Goal: Navigation & Orientation: Find specific page/section

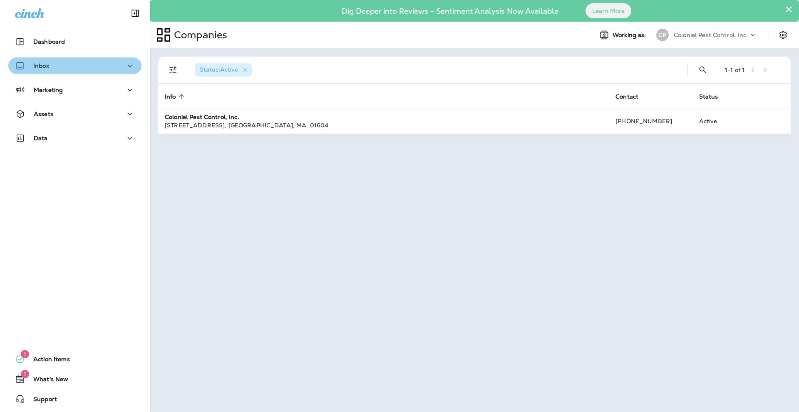
click at [126, 70] on icon "button" at bounding box center [130, 66] width 10 height 10
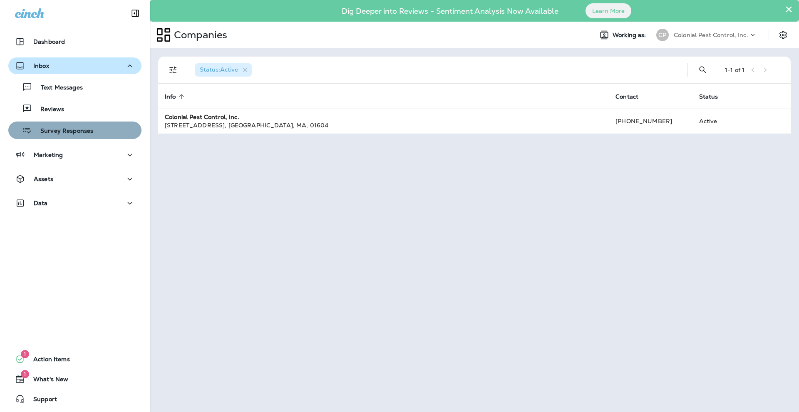
click at [107, 126] on div "Survey Responses" at bounding box center [75, 130] width 126 height 12
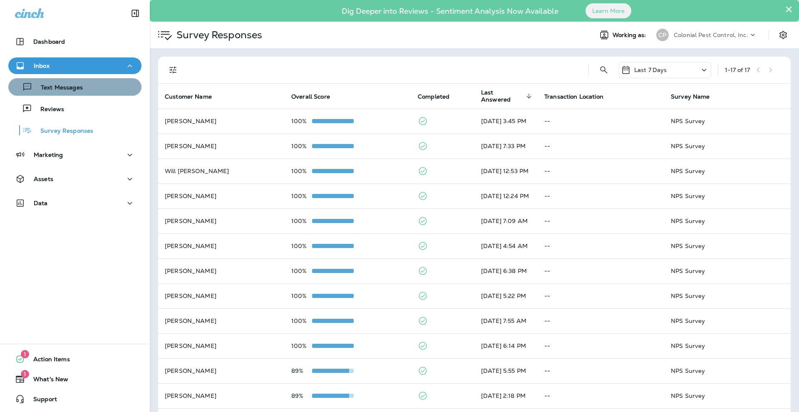
click at [67, 84] on p "Text Messages" at bounding box center [57, 88] width 50 height 8
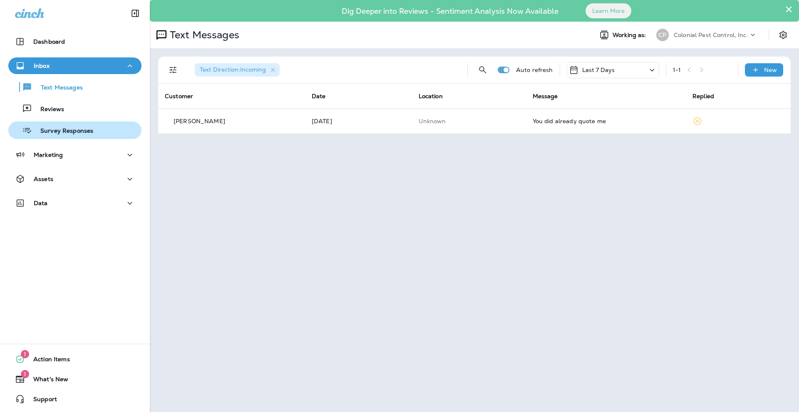
click at [64, 128] on p "Survey Responses" at bounding box center [62, 131] width 61 height 8
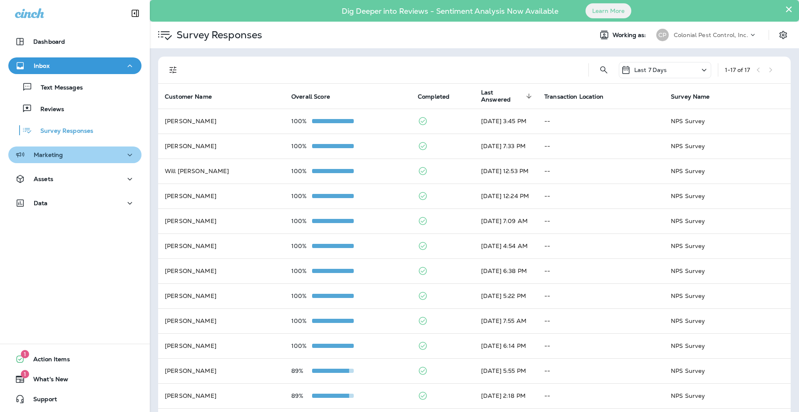
click at [129, 157] on icon "button" at bounding box center [130, 155] width 10 height 10
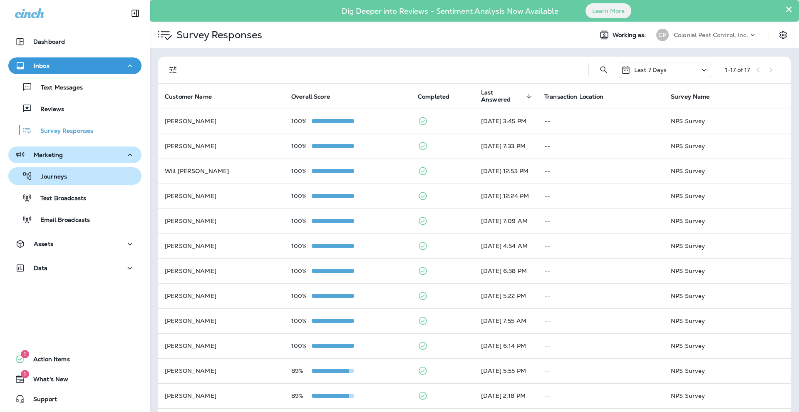
click at [48, 177] on p "Journeys" at bounding box center [49, 177] width 35 height 8
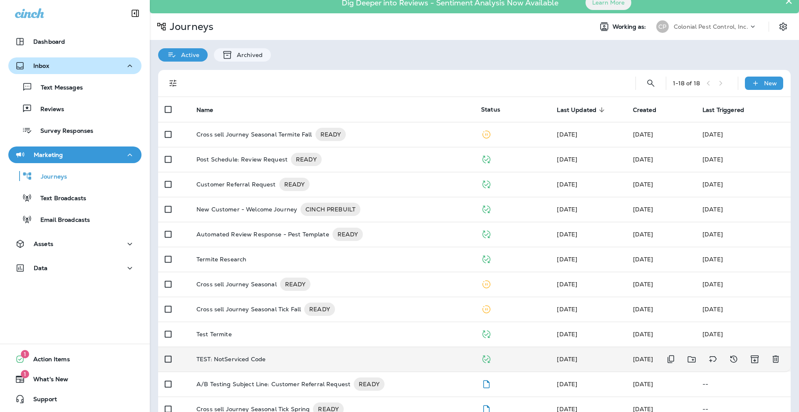
scroll to position [6, 0]
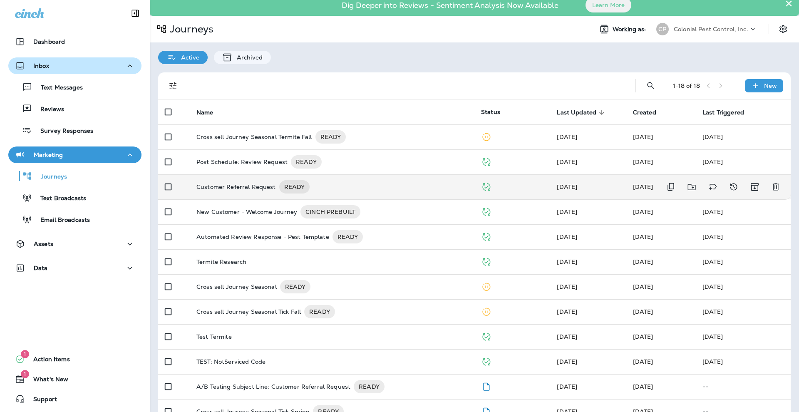
click at [243, 184] on p "Customer Referral Request" at bounding box center [235, 186] width 79 height 13
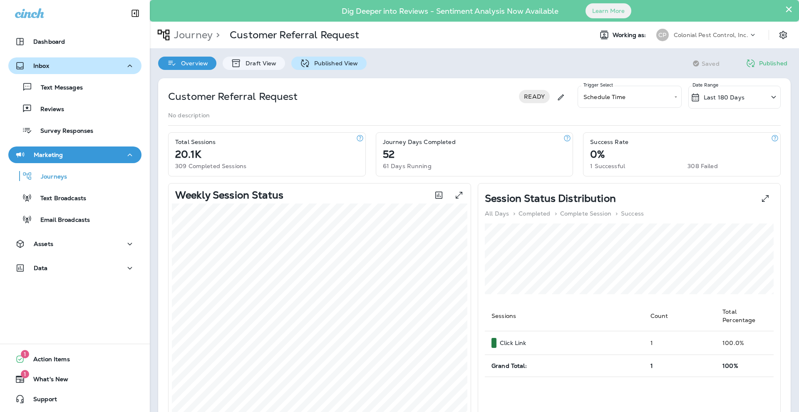
click at [327, 63] on p "Published View" at bounding box center [334, 63] width 48 height 7
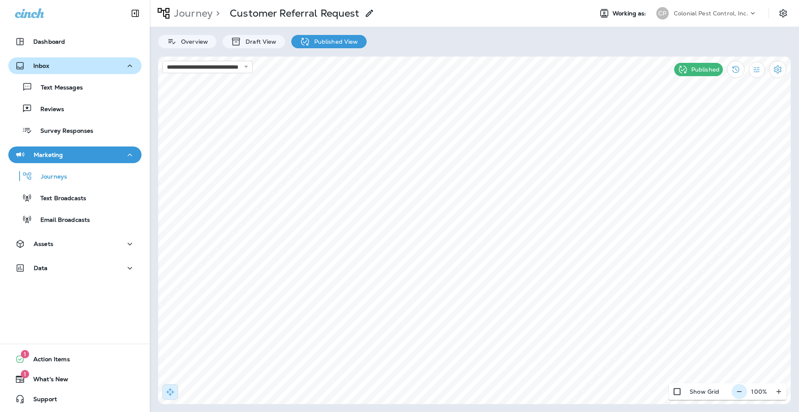
click at [742, 391] on icon "button" at bounding box center [739, 391] width 9 height 8
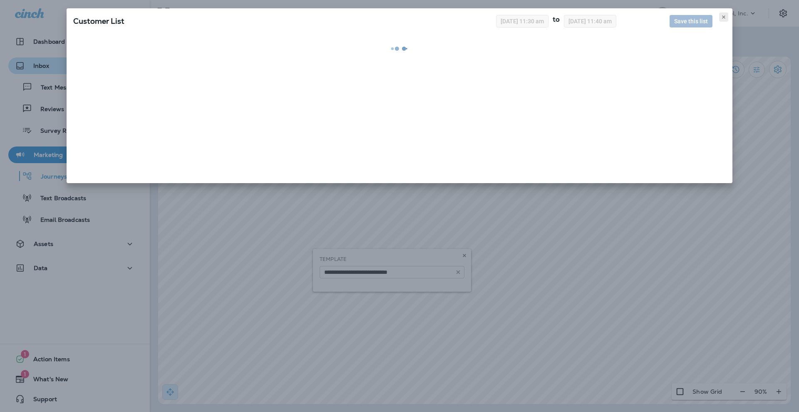
click at [723, 15] on icon at bounding box center [723, 17] width 5 height 5
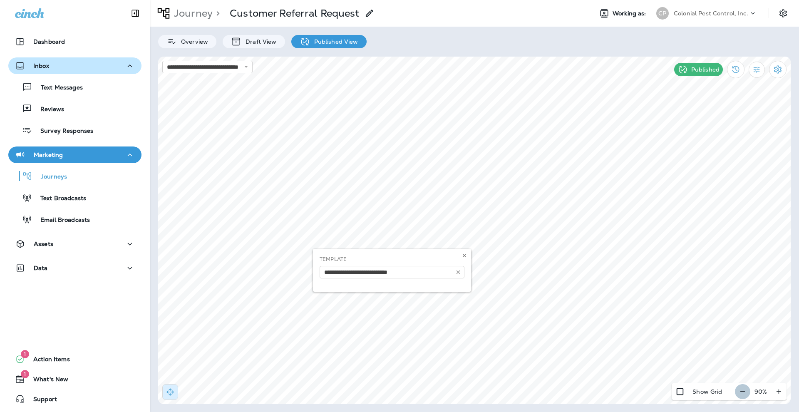
click at [740, 392] on icon "button" at bounding box center [742, 391] width 9 height 8
click at [466, 256] on icon at bounding box center [464, 255] width 5 height 5
click at [741, 391] on icon "button" at bounding box center [742, 391] width 5 height 0
